Goal: Communication & Community: Answer question/provide support

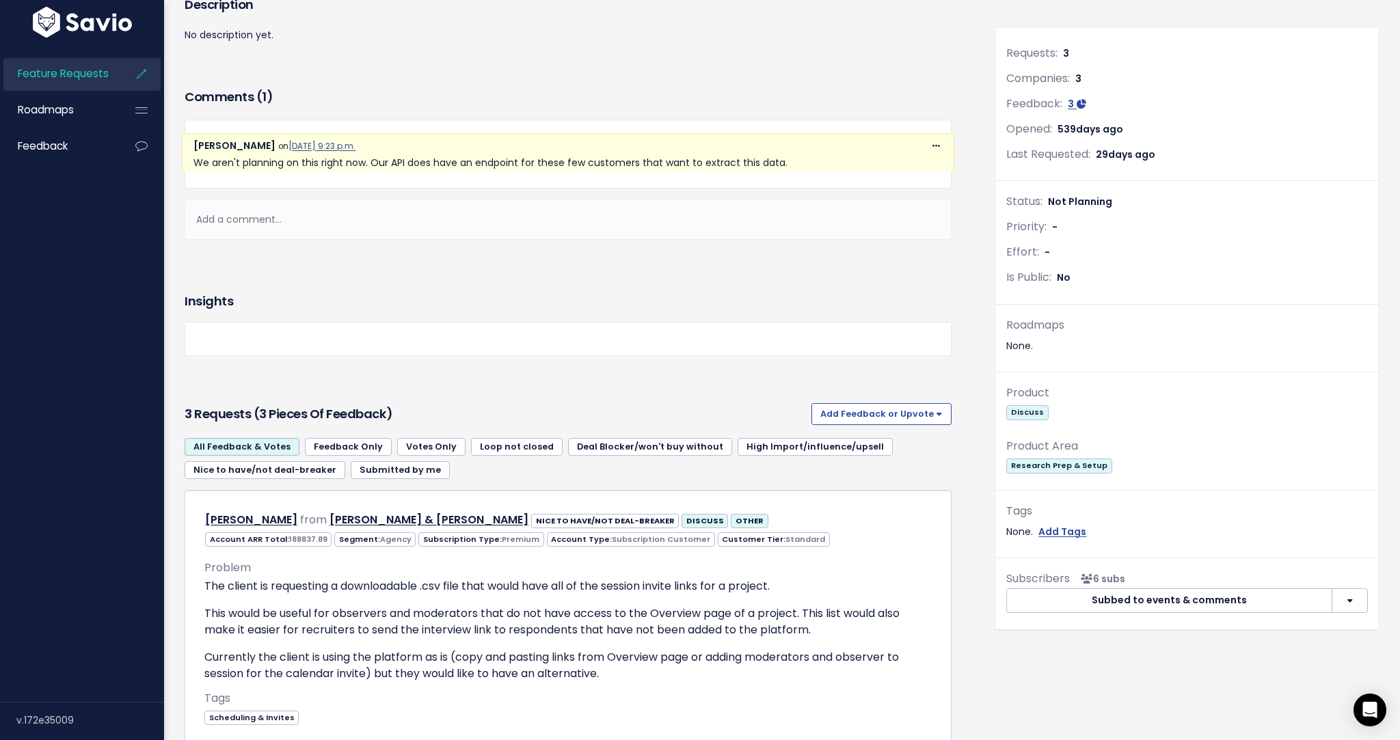
scroll to position [29, 0]
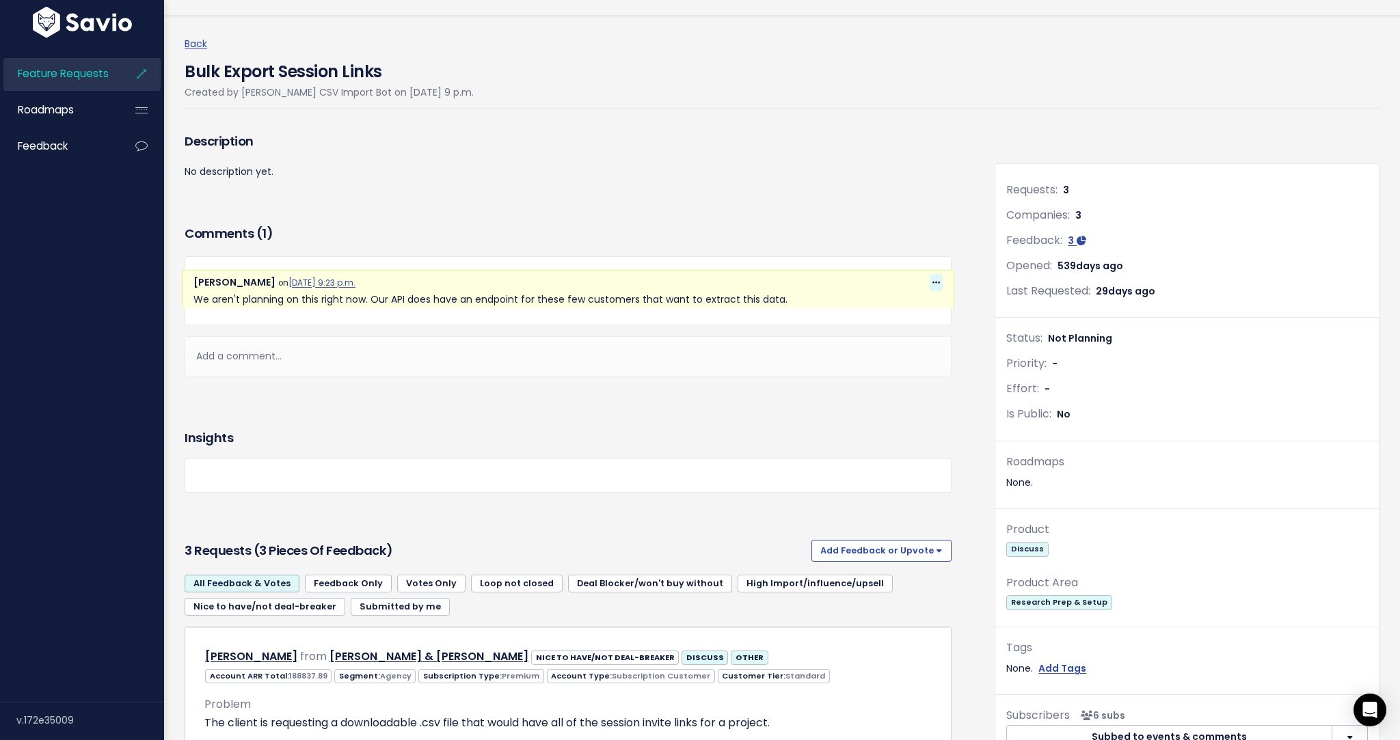
click at [941, 282] on span at bounding box center [936, 282] width 13 height 17
click at [776, 303] on p "We aren't planning on this right now. Our API does have an endpoint for these f…" at bounding box center [567, 299] width 749 height 17
click at [381, 355] on div "Add a comment..." at bounding box center [568, 356] width 767 height 40
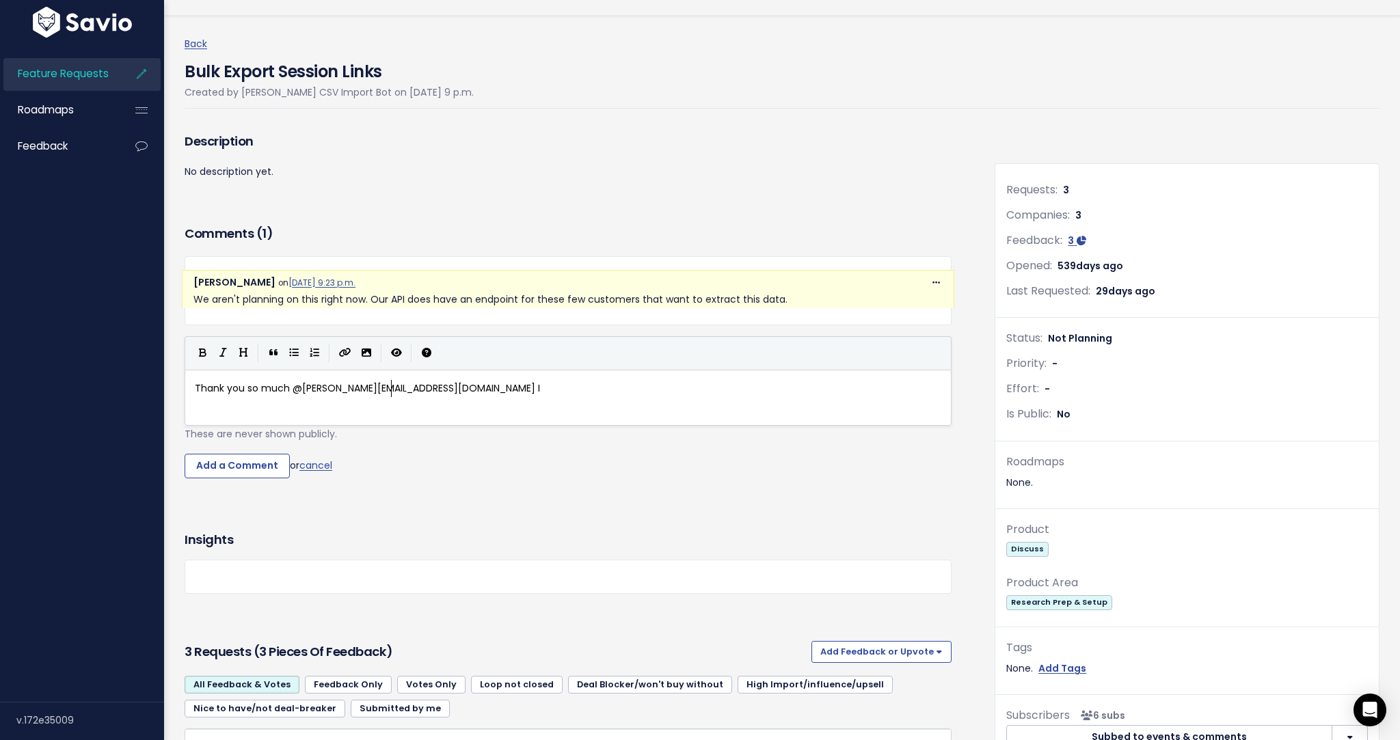
scroll to position [5, 196]
type textarea "Thank you so much @[PERSON_NAME][EMAIL_ADDRESS][DOMAIN_NAME] I must have comple…"
type textarea "si"
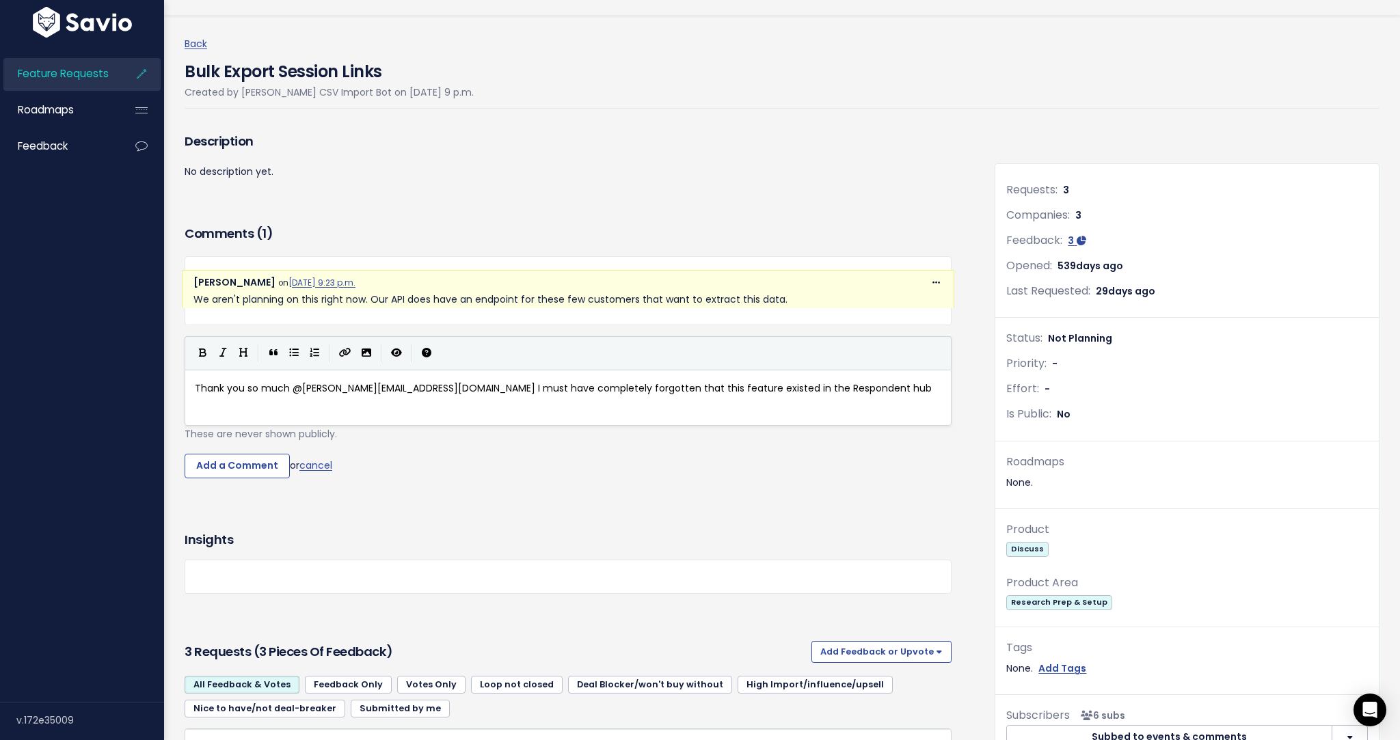
type textarea "isted in the Respondent hub"
click at [644, 389] on span "Thank you so much @[PERSON_NAME][EMAIL_ADDRESS][DOMAIN_NAME] I must have comple…" at bounding box center [563, 388] width 737 height 14
type textarea "existed"
type textarea "ds"
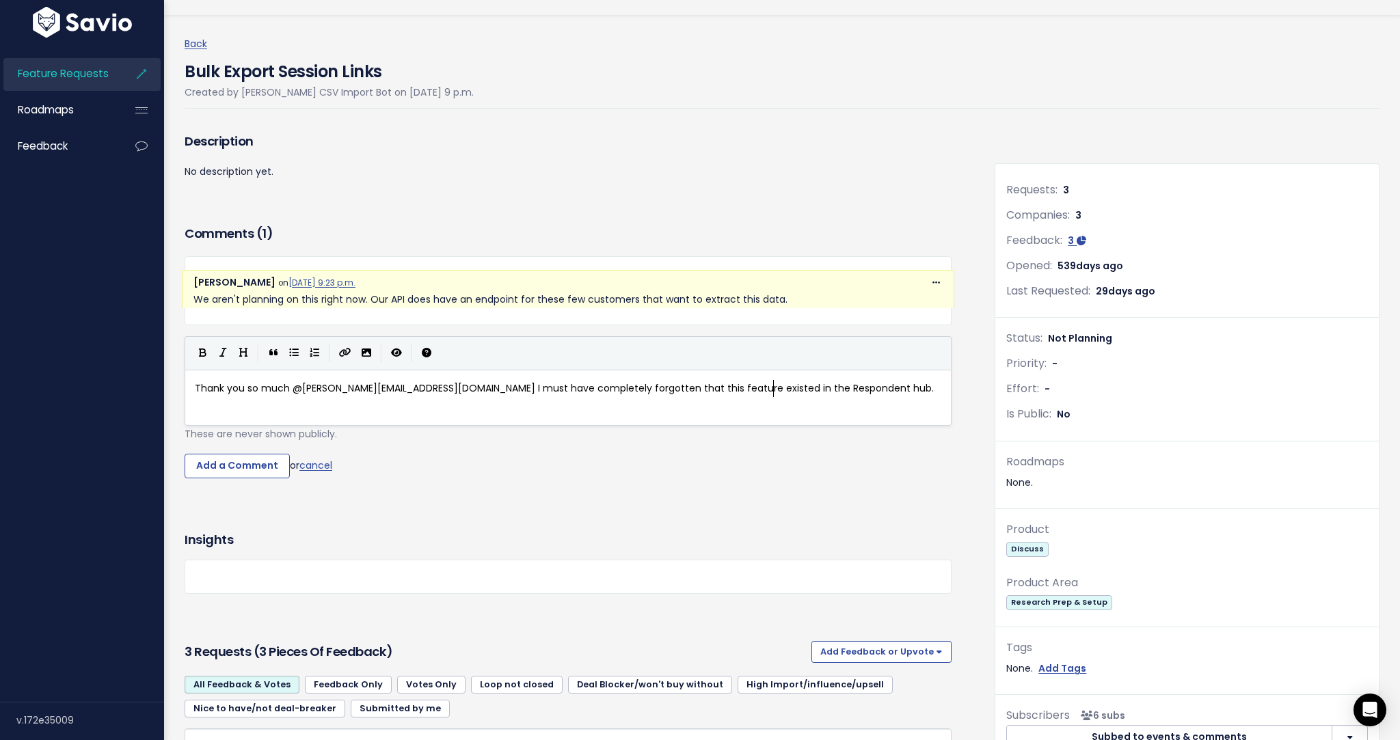
scroll to position [5, 1]
type textarea "."
type textarea "under the Exporta data"
type textarea "."
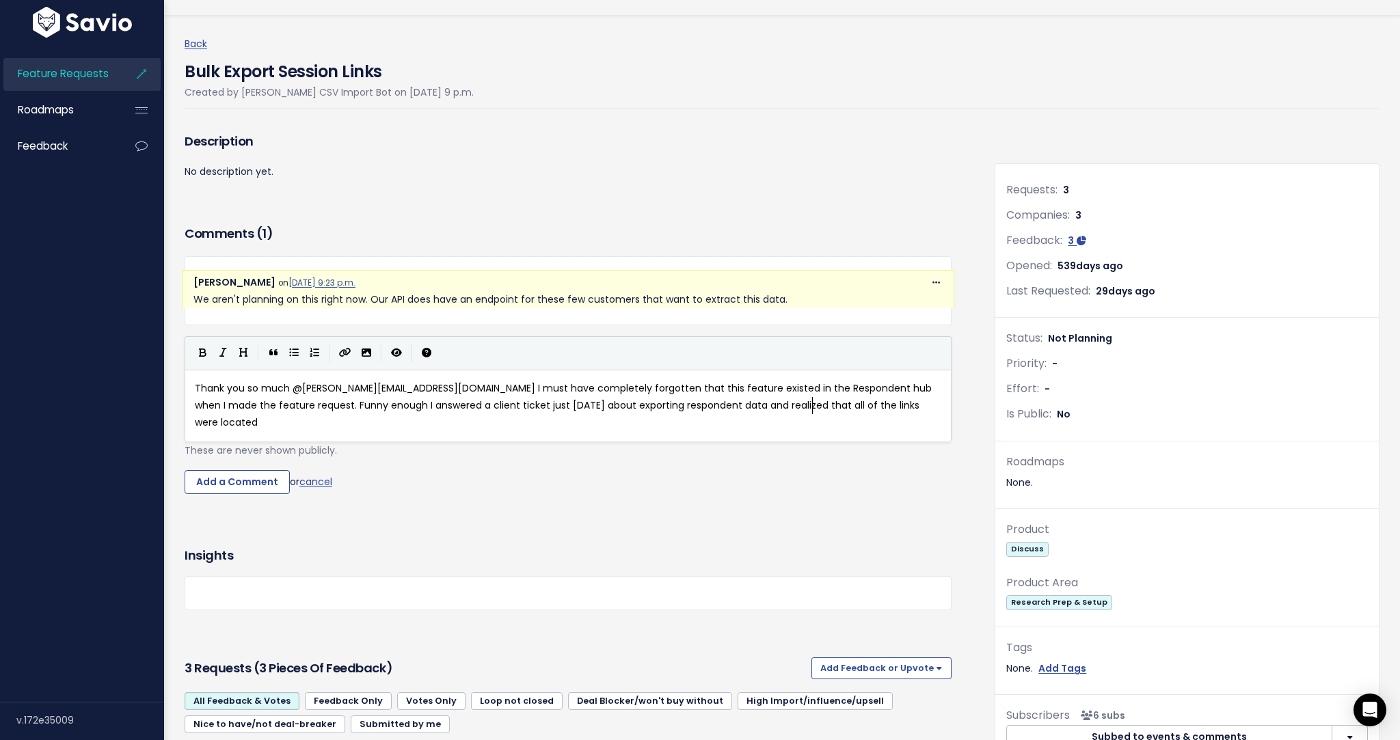
scroll to position [5, 106]
type textarea "when I made the feature request. Funny enough I answered a client ticket just […"
type textarea "with that respondent data download."
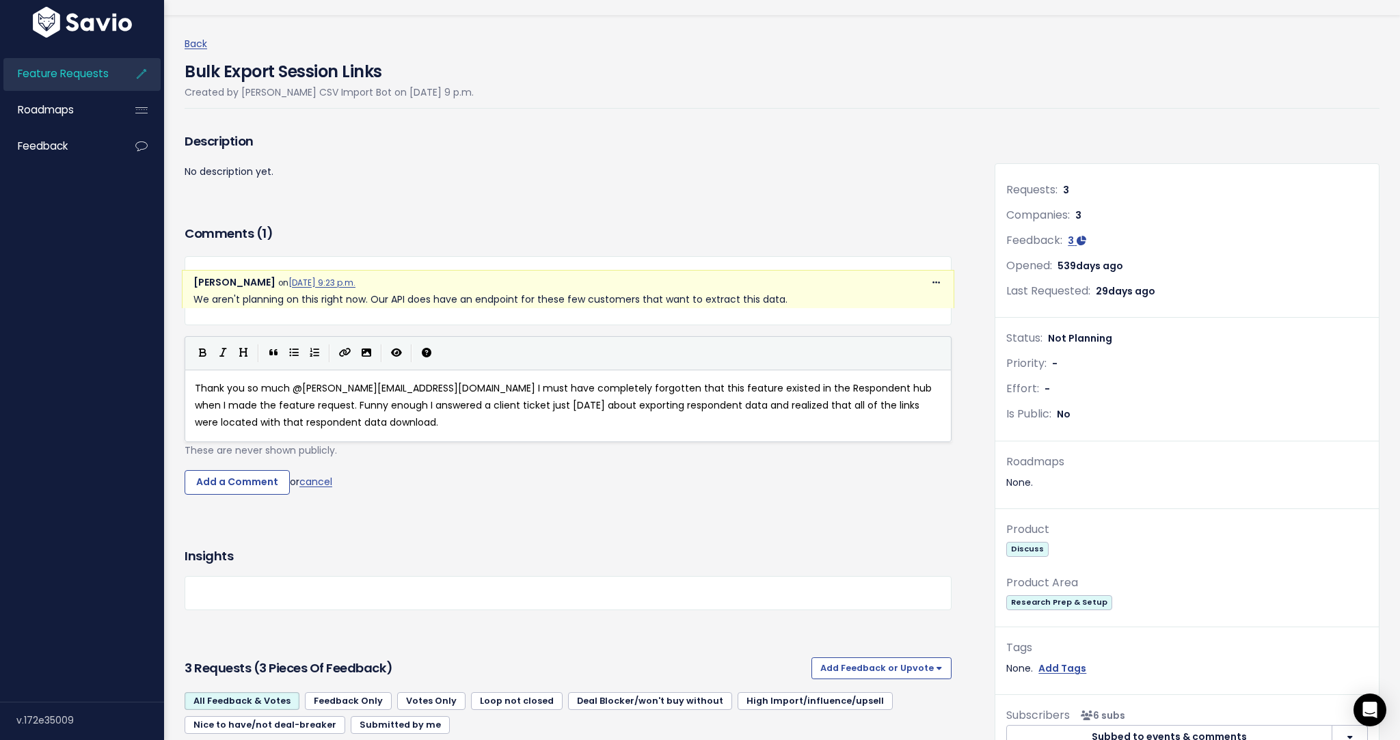
type textarea "ealized that all of the links were located with that respondent data download."
click at [739, 427] on pre "Thank you so much @[PERSON_NAME][EMAIL_ADDRESS][DOMAIN_NAME] I must have comple…" at bounding box center [568, 406] width 752 height 52
click at [738, 420] on pre "Thank you so much @[PERSON_NAME][EMAIL_ADDRESS][DOMAIN_NAME] I must have comple…" at bounding box center [568, 406] width 752 height 52
click at [262, 406] on span "Thank you so much @[PERSON_NAME][EMAIL_ADDRESS][DOMAIN_NAME] I must have comple…" at bounding box center [565, 405] width 740 height 48
type textarea ","
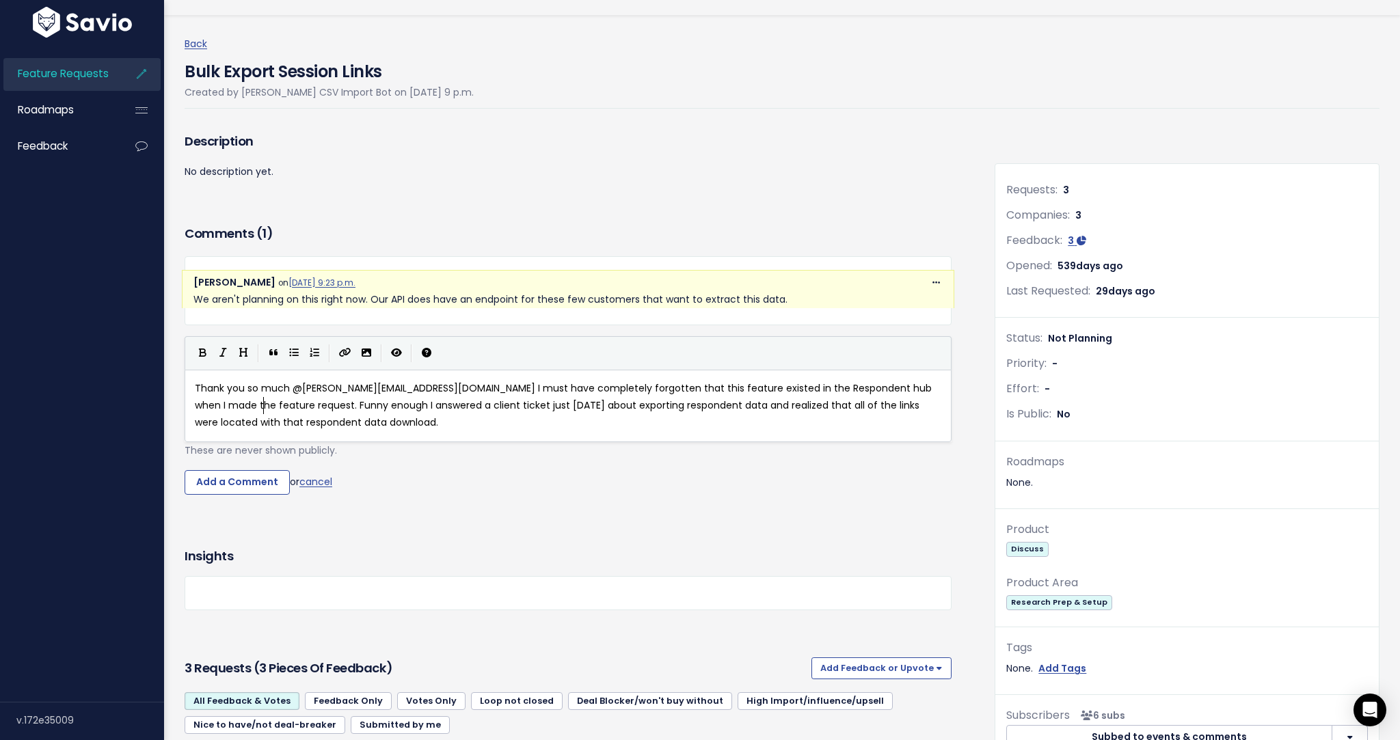
scroll to position [5, 2]
drag, startPoint x: 262, startPoint y: 405, endPoint x: 197, endPoint y: 405, distance: 64.9
type textarea "​Funny enough"
paste textarea
click at [199, 405] on span "Thank you so much @[PERSON_NAME][EMAIL_ADDRESS][DOMAIN_NAME] I must have comple…" at bounding box center [565, 405] width 740 height 48
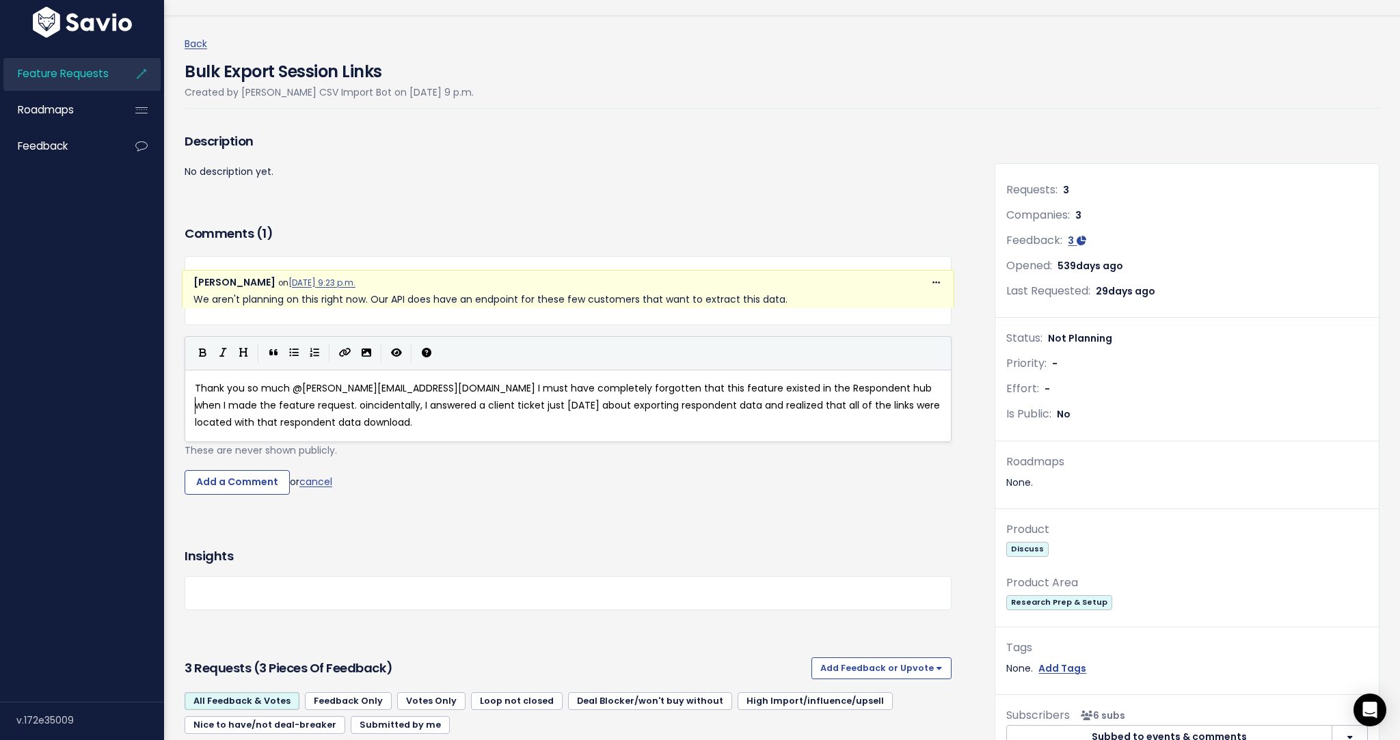
type textarea "C"
type textarea "existed in the Respondent hub when I made the feature request. Coincidentally, …"
click at [729, 403] on span "Thank you so much @[PERSON_NAME][EMAIL_ADDRESS][DOMAIN_NAME] I must have comple…" at bounding box center [565, 405] width 740 height 48
type textarea "session"
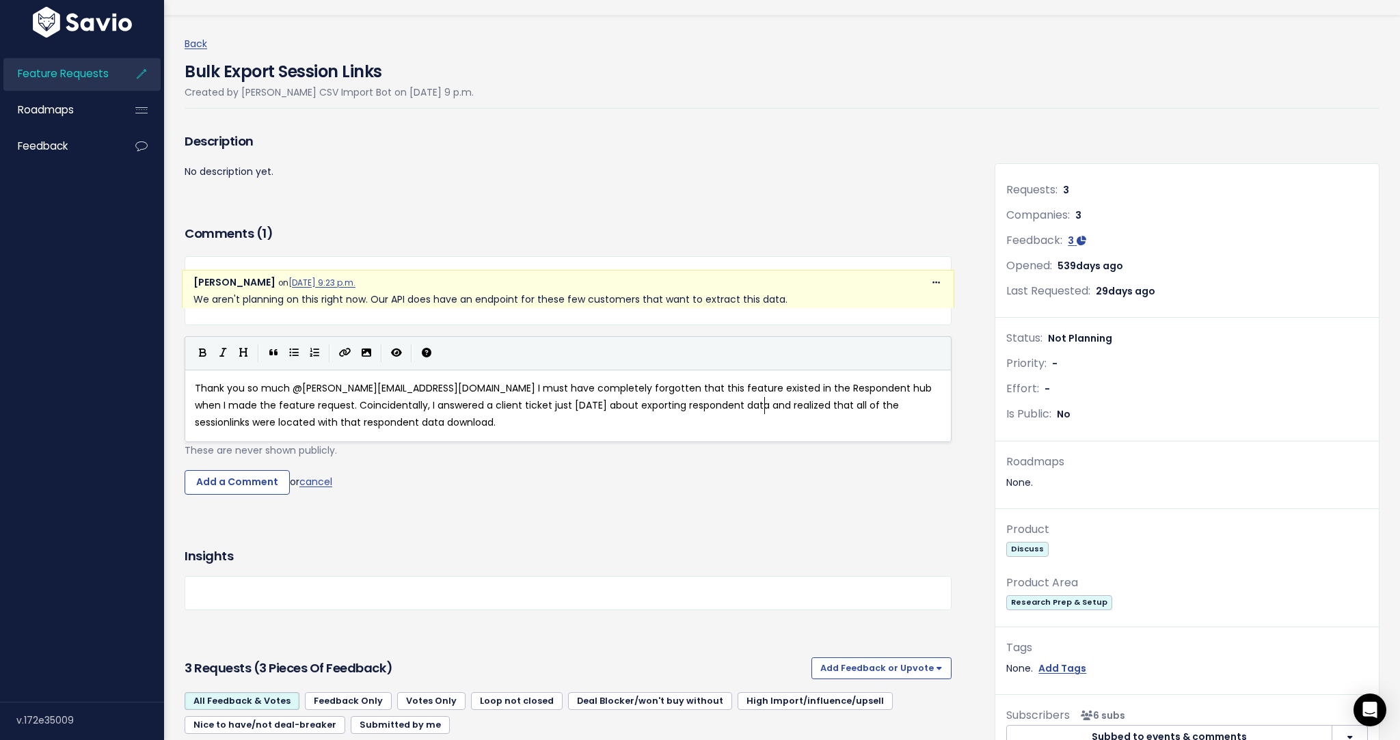
scroll to position [5, 38]
click at [394, 425] on pre "Thank you so much @[PERSON_NAME][EMAIL_ADDRESS][DOMAIN_NAME] I must have comple…" at bounding box center [568, 406] width 752 height 52
click at [515, 387] on span "Thank you so much @[PERSON_NAME][EMAIL_ADDRESS][DOMAIN_NAME] I must have comple…" at bounding box center [567, 405] width 744 height 48
type textarea "missed"
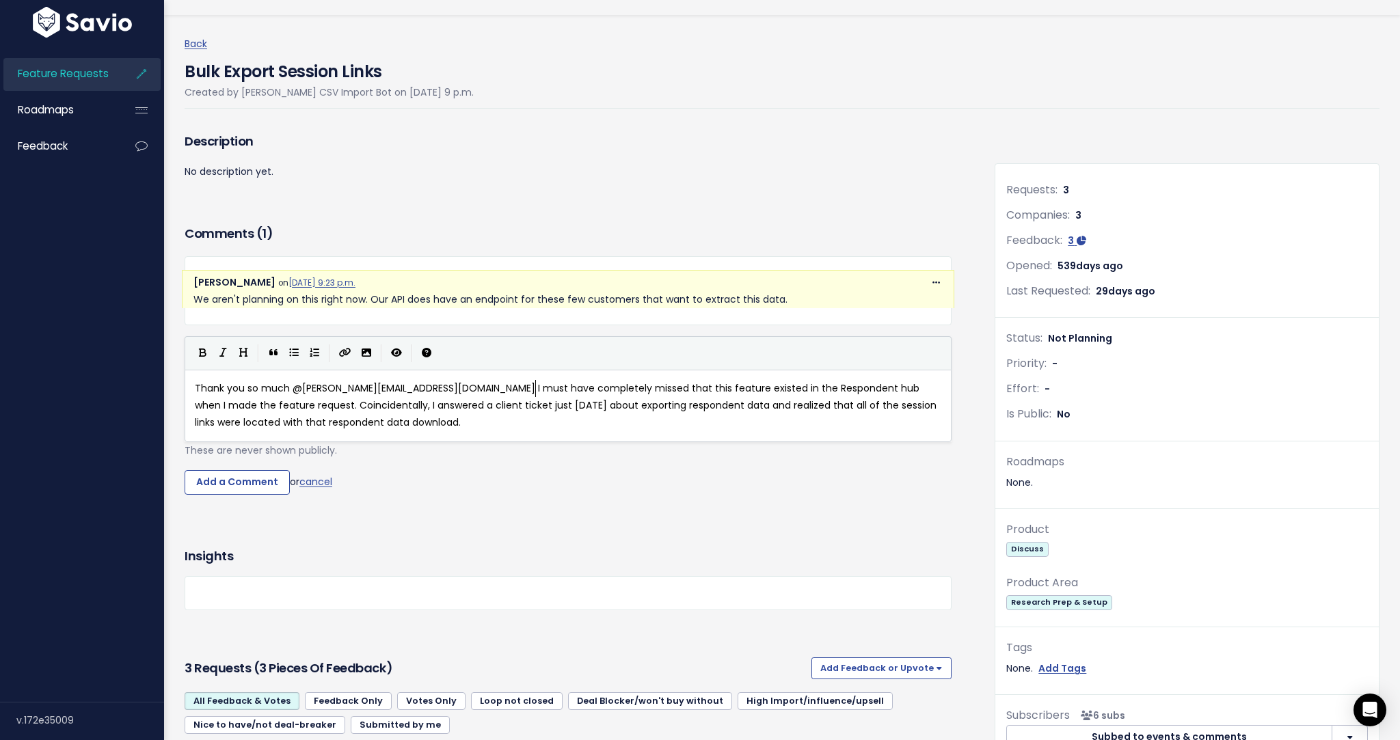
click at [384, 388] on span "Thank you so much @[PERSON_NAME][EMAIL_ADDRESS][DOMAIN_NAME] I must have comple…" at bounding box center [567, 405] width 744 height 48
click at [246, 483] on input "Add a Comment" at bounding box center [237, 482] width 105 height 25
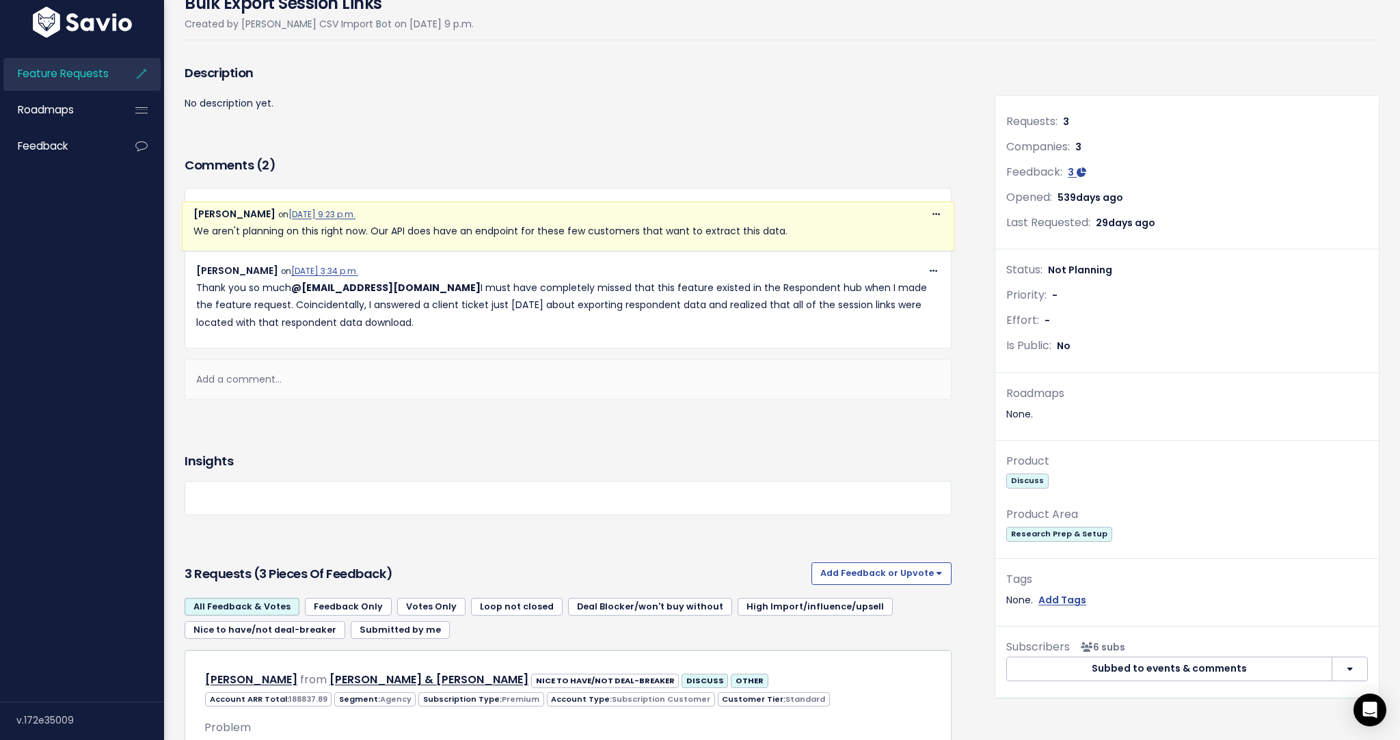
scroll to position [29, 0]
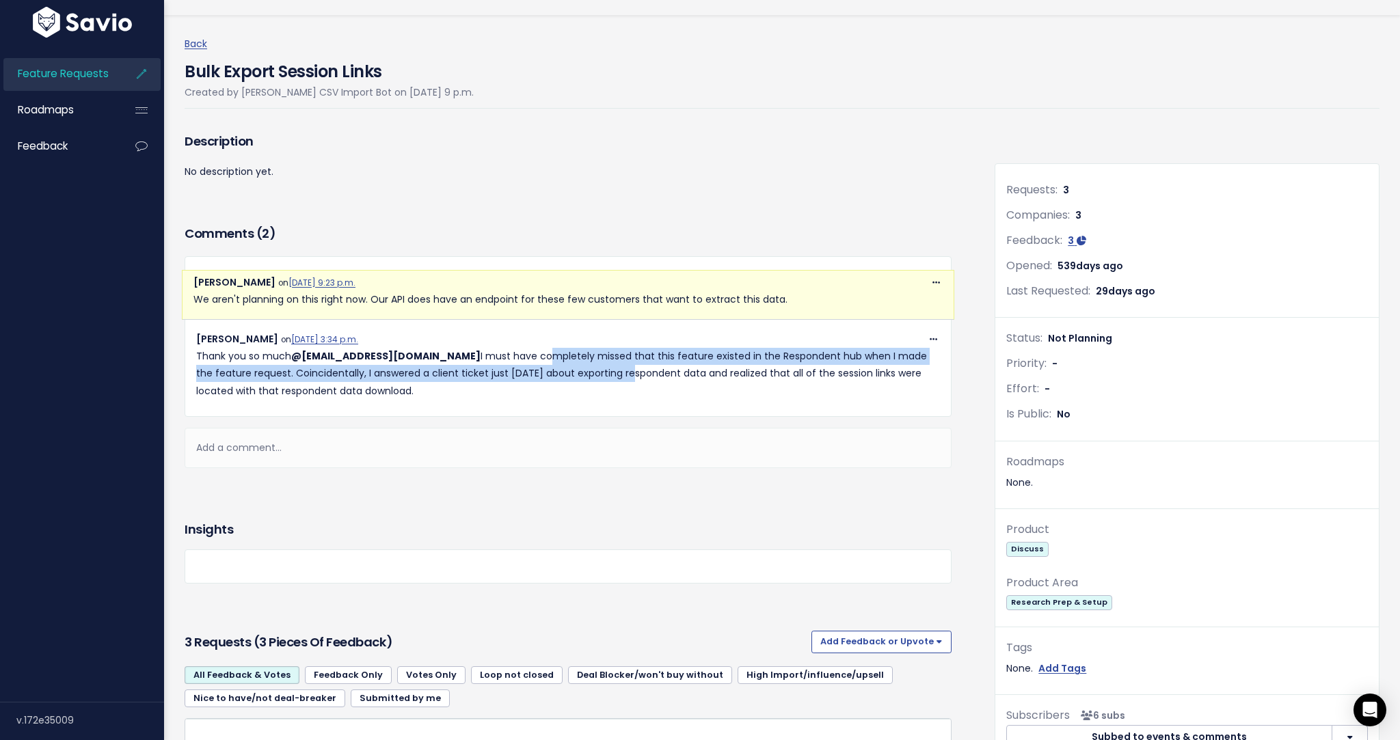
drag, startPoint x: 507, startPoint y: 361, endPoint x: 572, endPoint y: 380, distance: 67.7
click at [561, 379] on p "Thank you so much @[PERSON_NAME][EMAIL_ADDRESS][DOMAIN_NAME] I must have comple…" at bounding box center [568, 374] width 744 height 52
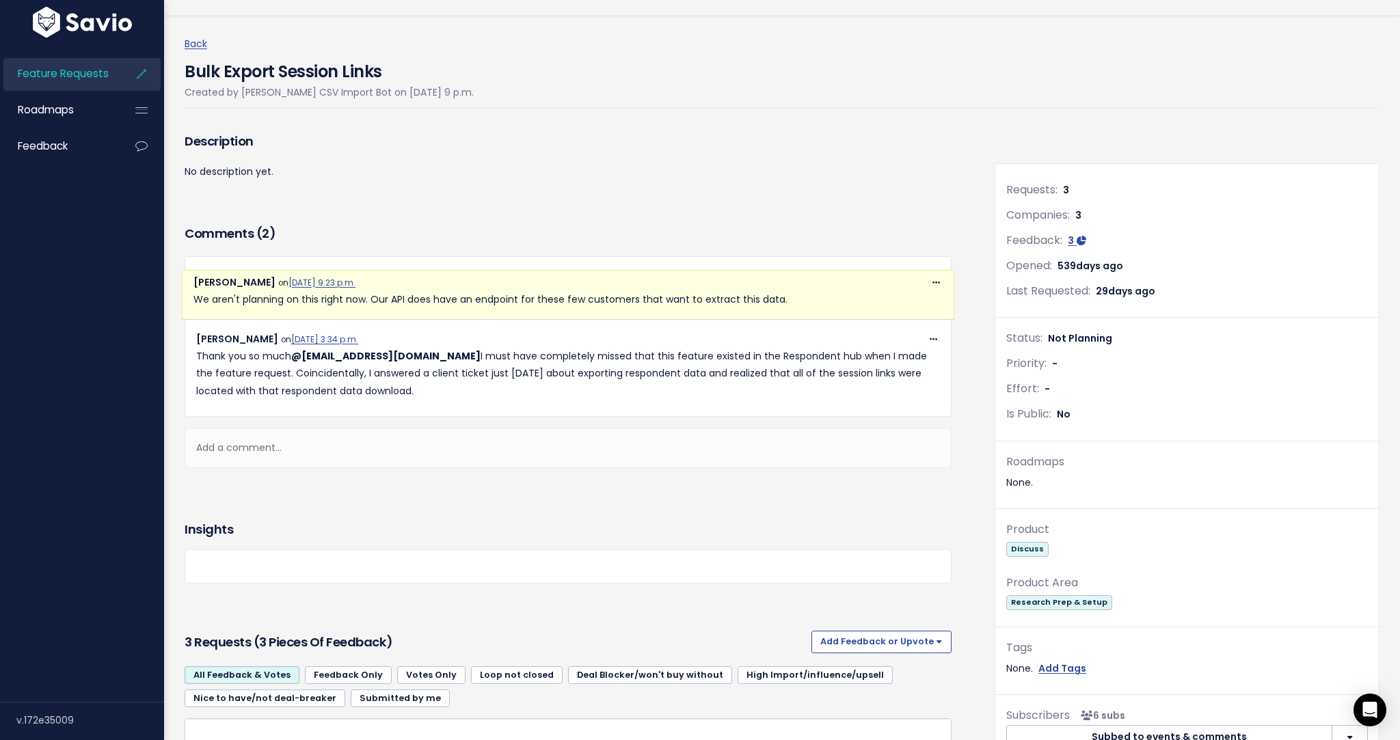
click at [572, 380] on p "Thank you so much @[PERSON_NAME][EMAIL_ADDRESS][DOMAIN_NAME] I must have comple…" at bounding box center [568, 374] width 744 height 52
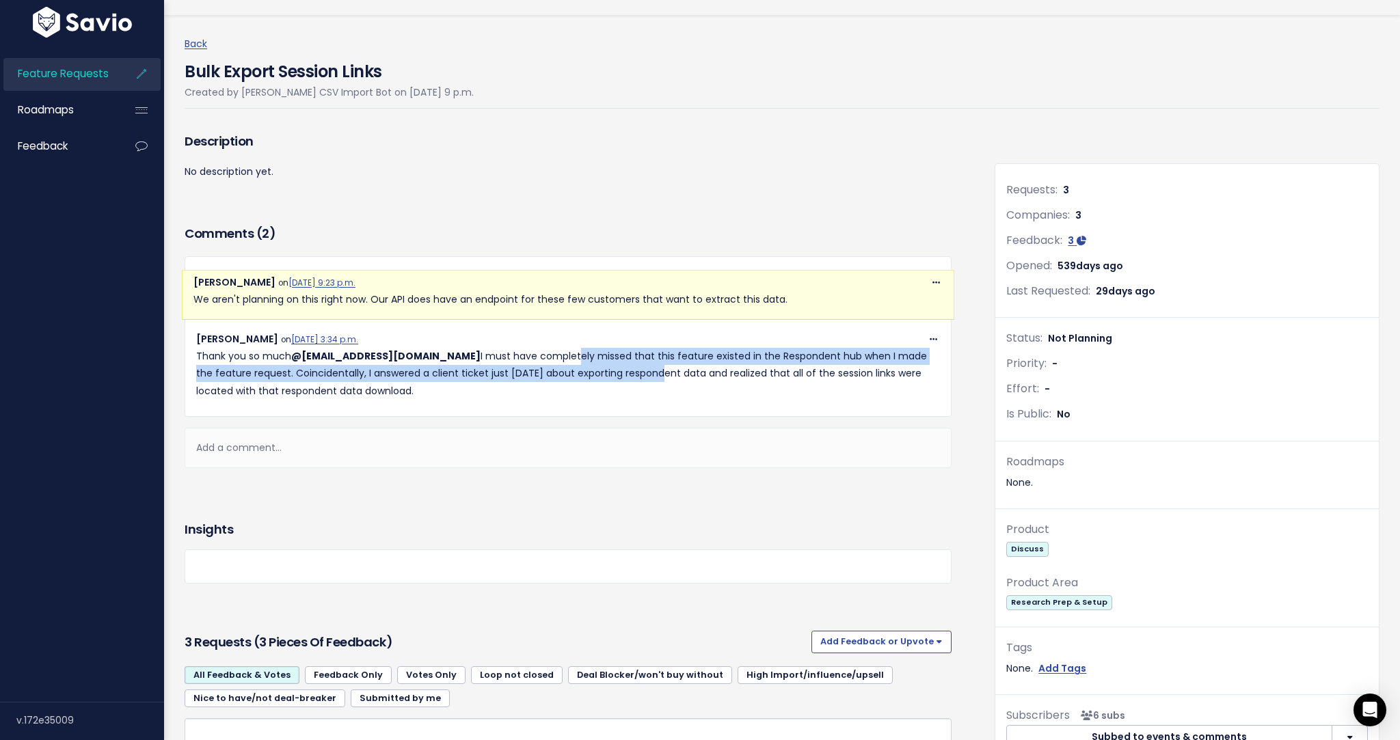
drag, startPoint x: 553, startPoint y: 373, endPoint x: 579, endPoint y: 378, distance: 26.4
click at [576, 378] on p "Thank you so much @[PERSON_NAME][EMAIL_ADDRESS][DOMAIN_NAME] I must have comple…" at bounding box center [568, 374] width 744 height 52
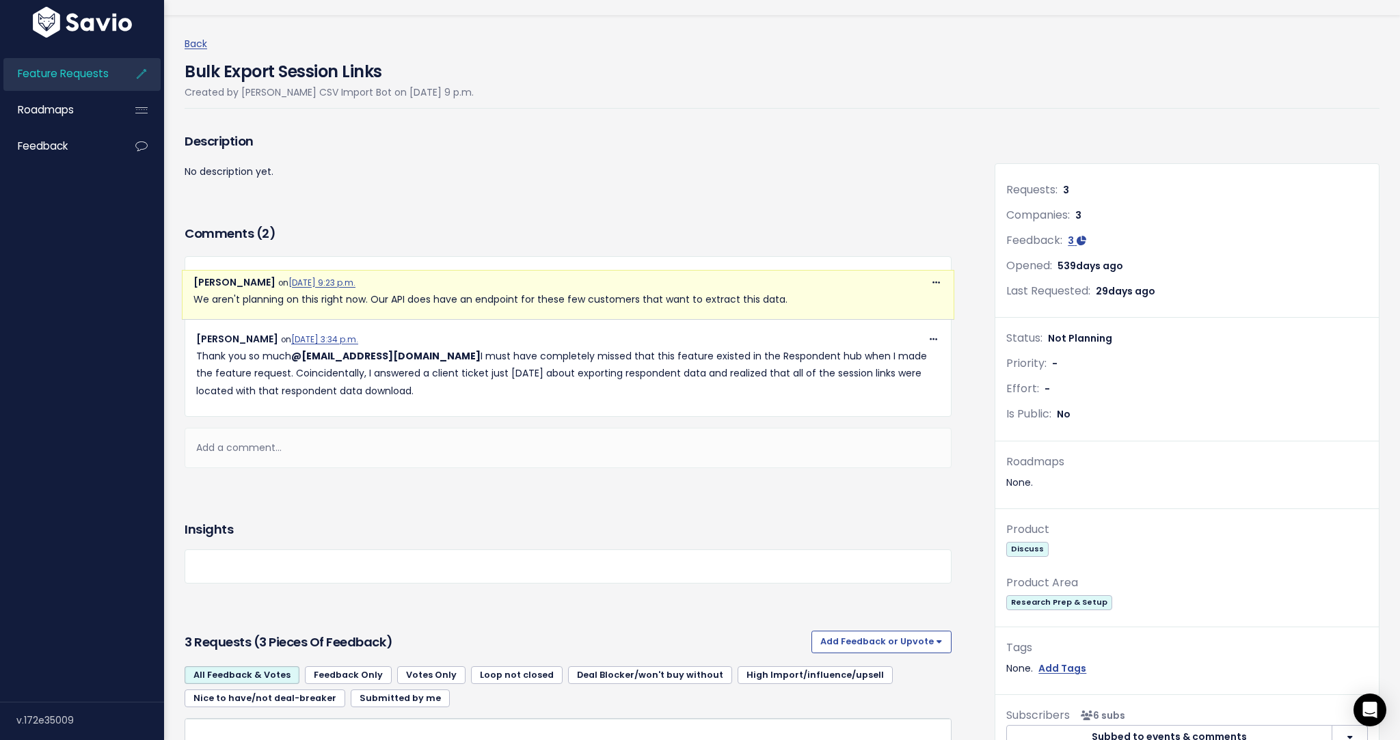
click at [590, 379] on p "Thank you so much @[PERSON_NAME][EMAIL_ADDRESS][DOMAIN_NAME] I must have comple…" at bounding box center [568, 374] width 744 height 52
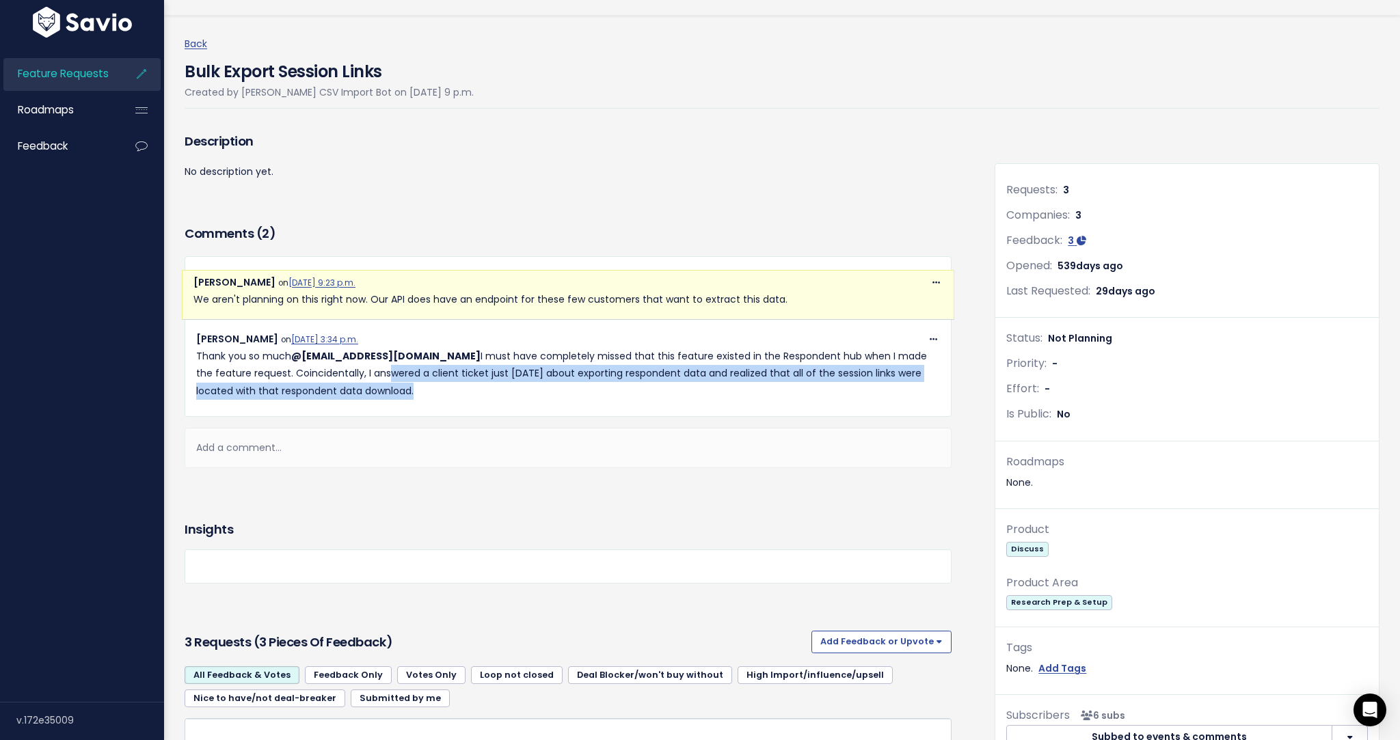
drag, startPoint x: 285, startPoint y: 370, endPoint x: 420, endPoint y: 395, distance: 136.9
click at [417, 395] on p "Thank you so much @[PERSON_NAME][EMAIL_ADDRESS][DOMAIN_NAME] I must have comple…" at bounding box center [568, 374] width 744 height 52
click at [427, 395] on p "Thank you so much @[PERSON_NAME][EMAIL_ADDRESS][DOMAIN_NAME] I must have comple…" at bounding box center [568, 374] width 744 height 52
drag, startPoint x: 306, startPoint y: 384, endPoint x: 412, endPoint y: 403, distance: 108.3
click at [405, 403] on div "Copy Link Quote Reply [PERSON_NAME] on [DATE] 9:23 p.m. We aren't planning on t…" at bounding box center [568, 336] width 767 height 161
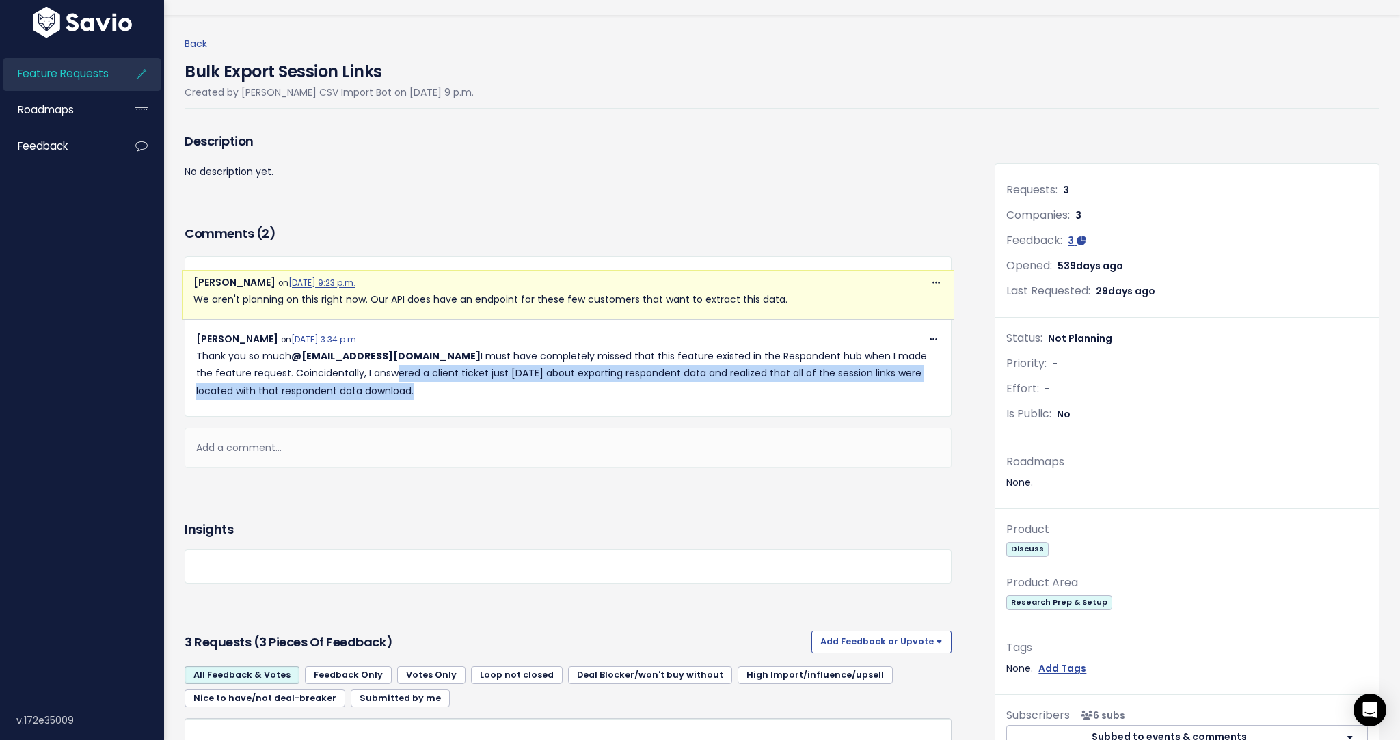
click at [415, 403] on div "Copy Link Quote Reply [PERSON_NAME] on [DATE] 9:23 p.m. We aren't planning on t…" at bounding box center [568, 336] width 767 height 161
drag, startPoint x: 383, startPoint y: 382, endPoint x: 510, endPoint y: 401, distance: 128.5
click at [483, 398] on p "Thank you so much @[PERSON_NAME][EMAIL_ADDRESS][DOMAIN_NAME] I must have comple…" at bounding box center [568, 374] width 744 height 52
click at [517, 401] on div "Copy Link Quote Reply [PERSON_NAME] on [DATE] 9:23 p.m. We aren't planning on t…" at bounding box center [568, 336] width 767 height 161
drag, startPoint x: 278, startPoint y: 368, endPoint x: 379, endPoint y: 392, distance: 103.8
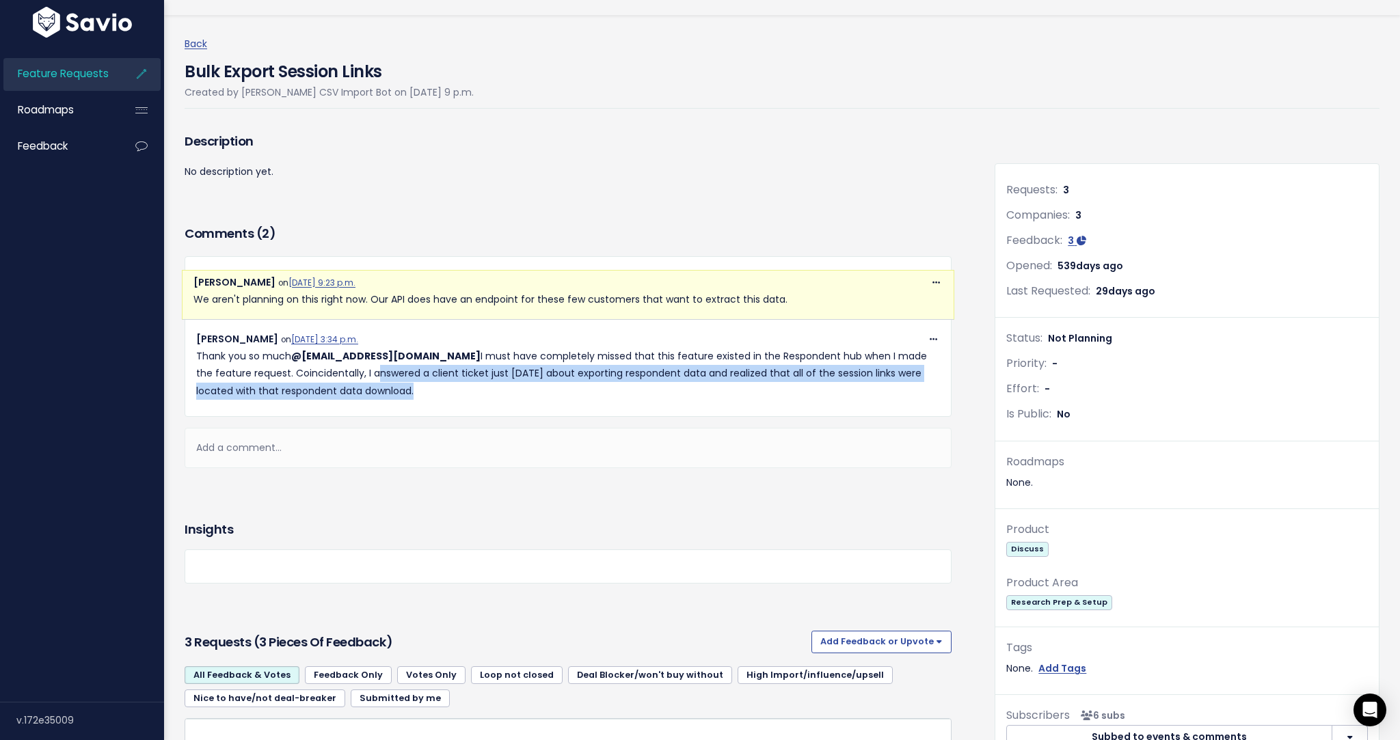
click at [375, 391] on p "Thank you so much @[PERSON_NAME][EMAIL_ADDRESS][DOMAIN_NAME] I must have comple…" at bounding box center [568, 374] width 744 height 52
click at [379, 392] on p "Thank you so much @[PERSON_NAME][EMAIL_ADDRESS][DOMAIN_NAME] I must have comple…" at bounding box center [568, 374] width 744 height 52
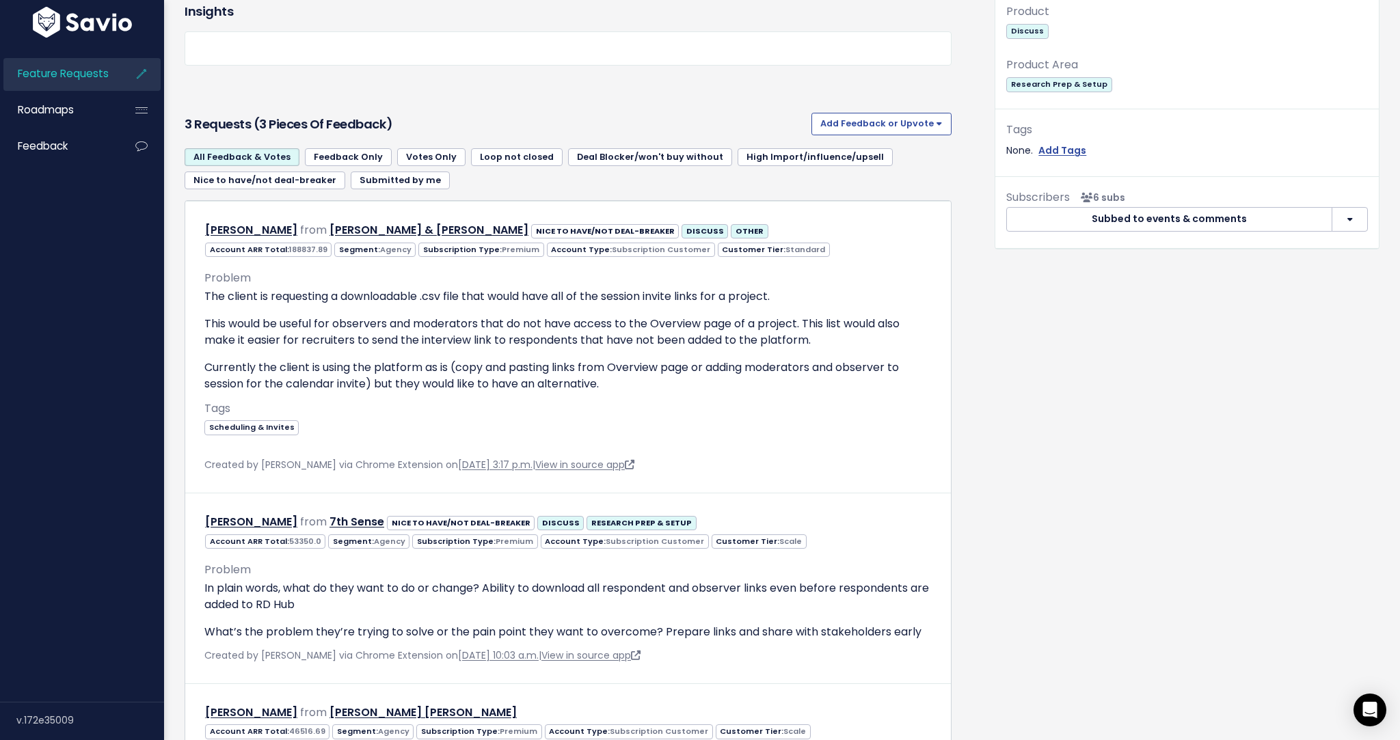
scroll to position [0, 0]
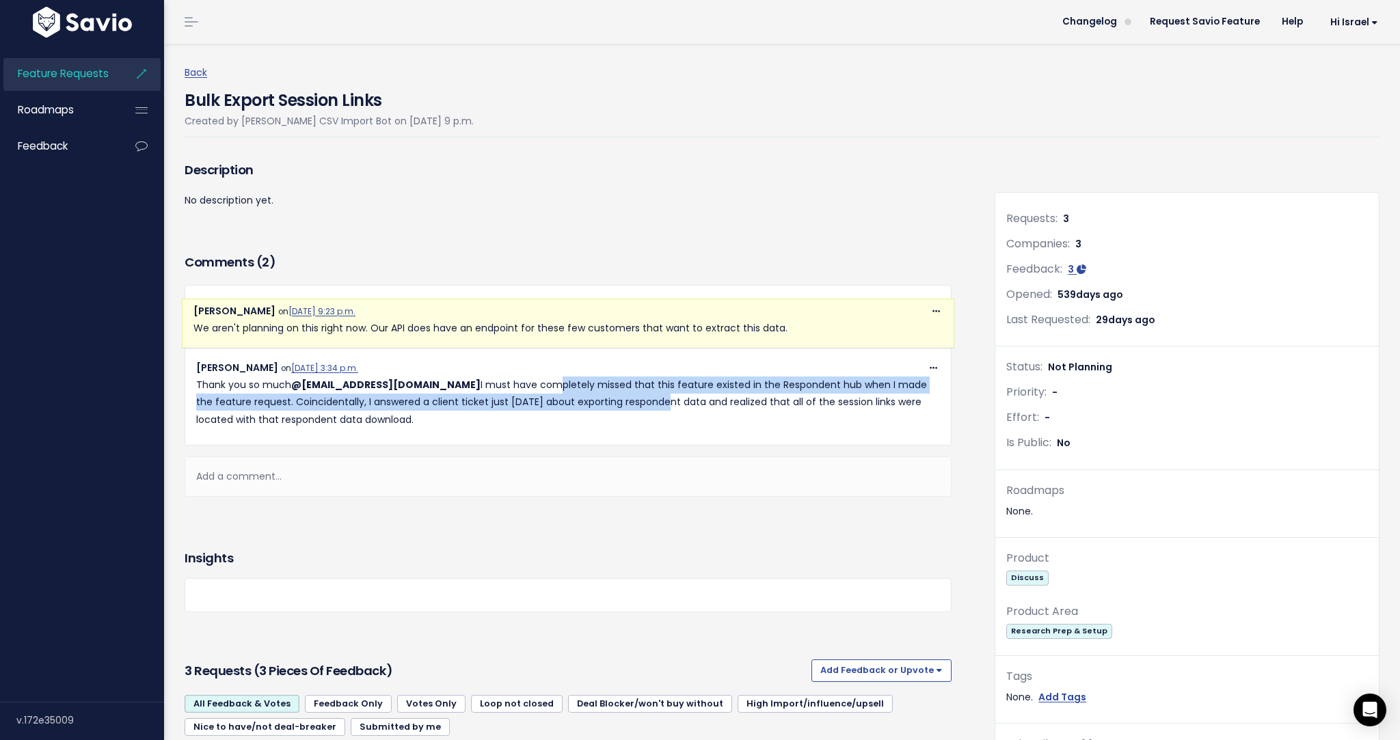
drag, startPoint x: 481, startPoint y: 382, endPoint x: 608, endPoint y: 403, distance: 128.8
click at [603, 403] on p "Thank you so much @[PERSON_NAME][EMAIL_ADDRESS][DOMAIN_NAME] I must have comple…" at bounding box center [568, 403] width 744 height 52
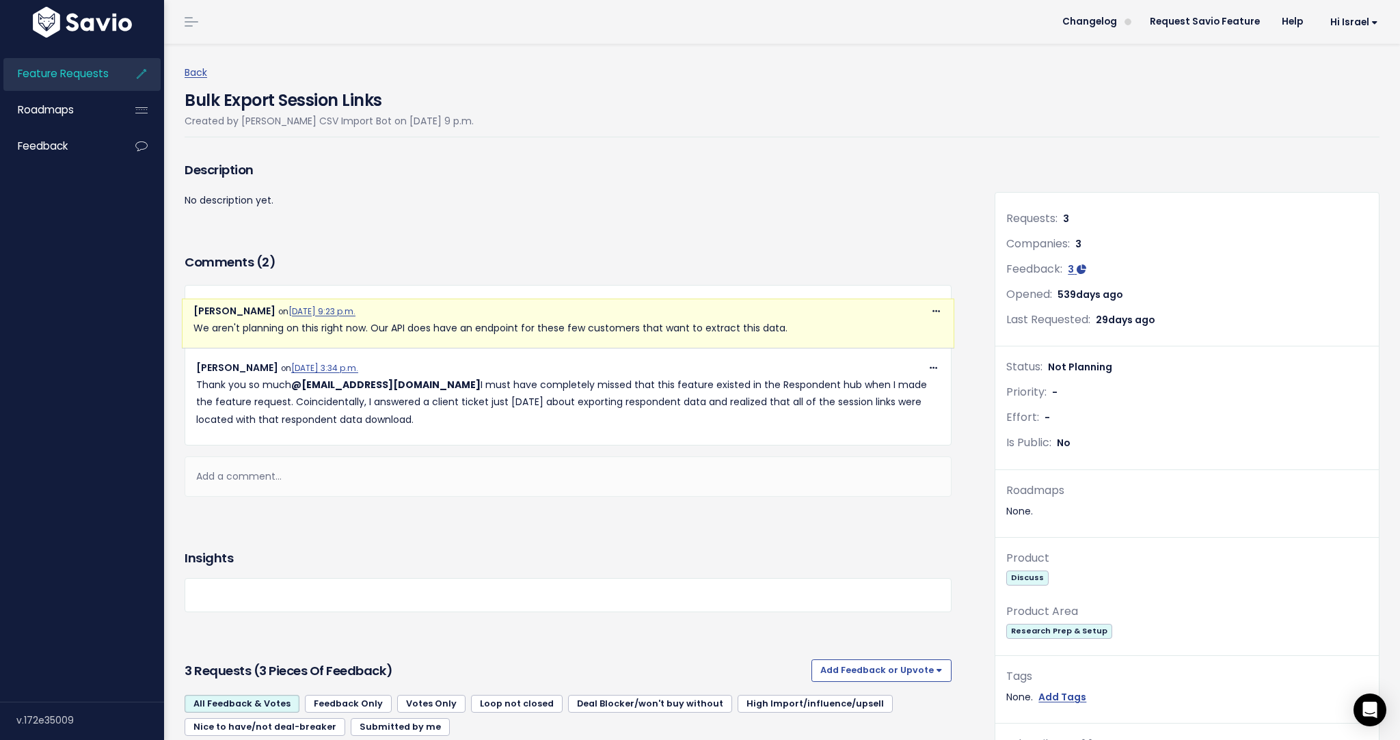
click at [618, 403] on p "Thank you so much @[PERSON_NAME][EMAIL_ADDRESS][DOMAIN_NAME] I must have comple…" at bounding box center [568, 403] width 744 height 52
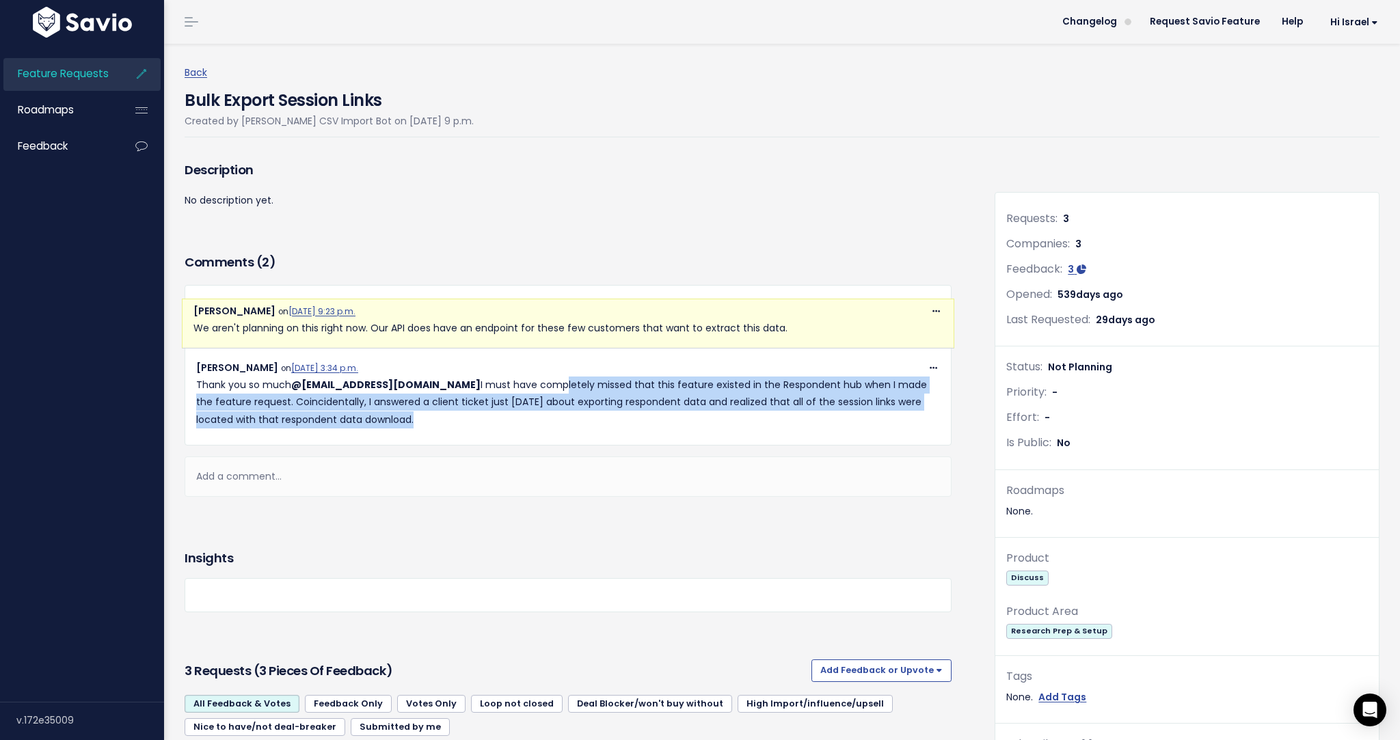
drag, startPoint x: 505, startPoint y: 404, endPoint x: 549, endPoint y: 418, distance: 46.0
click at [547, 418] on p "Thank you so much @[PERSON_NAME][EMAIL_ADDRESS][DOMAIN_NAME] I must have comple…" at bounding box center [568, 403] width 744 height 52
click at [549, 418] on p "Thank you so much @[PERSON_NAME][EMAIL_ADDRESS][DOMAIN_NAME] I must have comple…" at bounding box center [568, 403] width 744 height 52
